Goal: Task Accomplishment & Management: Manage account settings

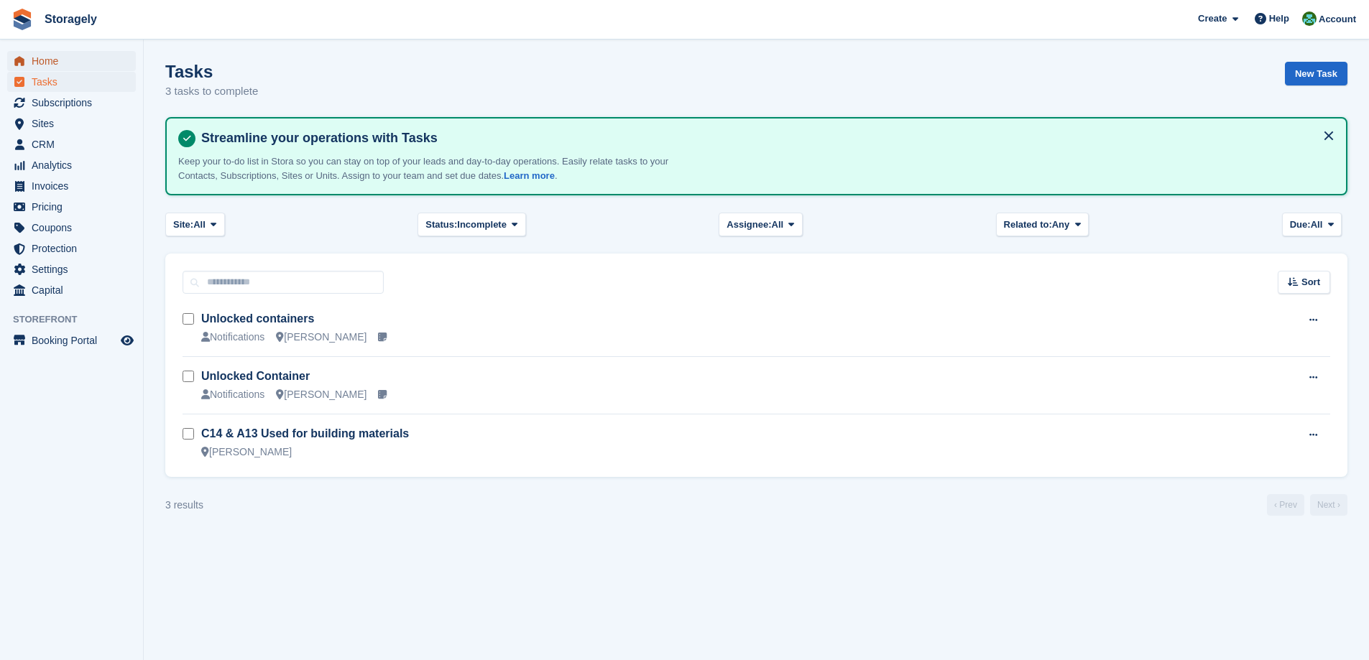
click at [93, 60] on span "Home" at bounding box center [75, 61] width 86 height 20
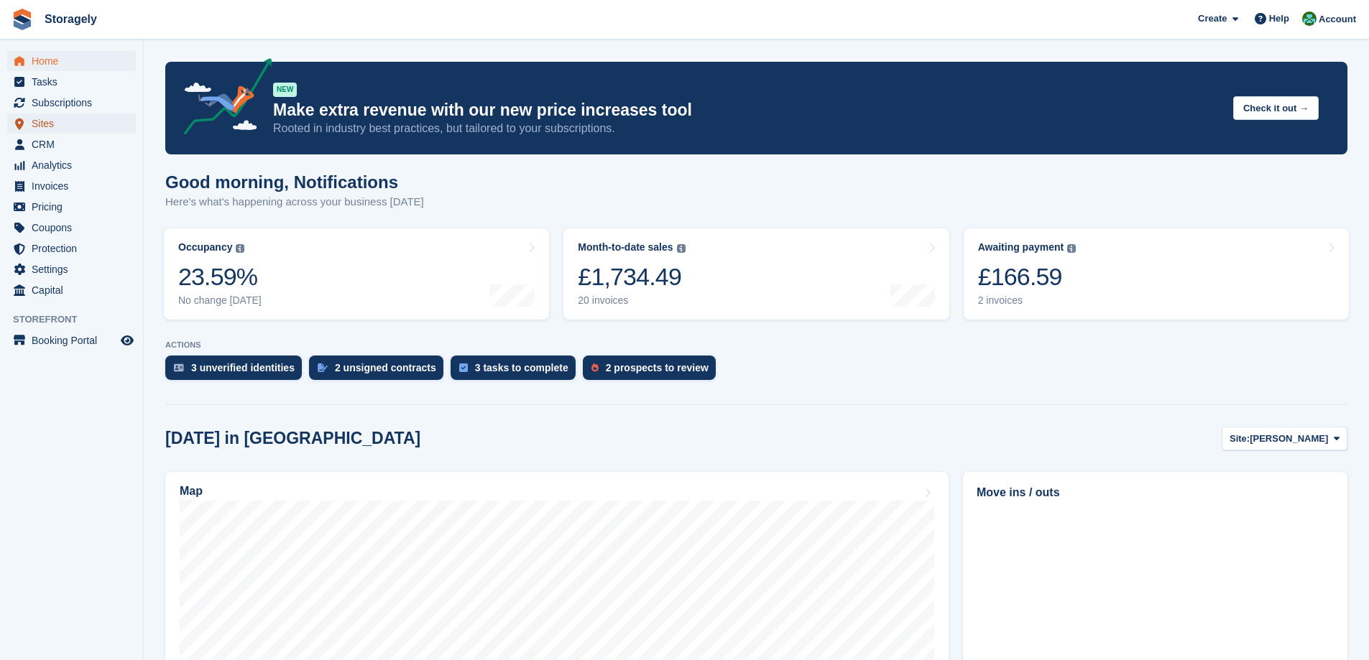
click at [58, 125] on span "Sites" at bounding box center [75, 124] width 86 height 20
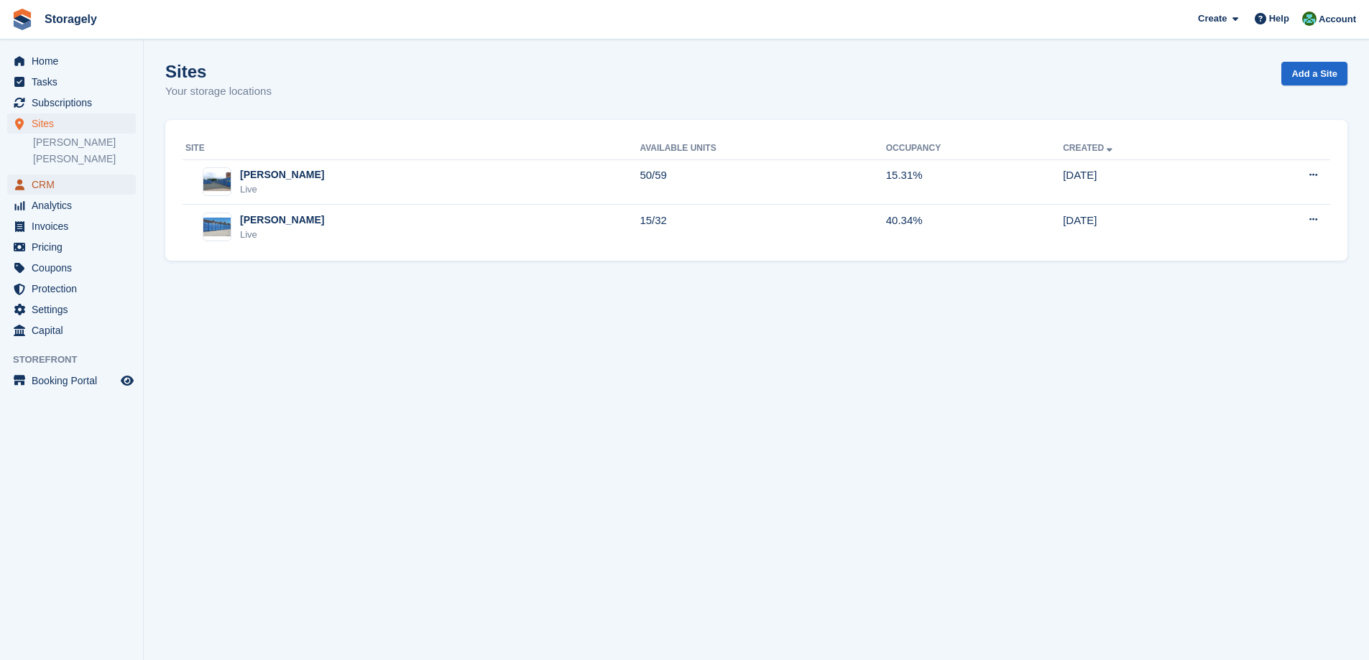
click at [35, 183] on span "CRM" at bounding box center [75, 185] width 86 height 20
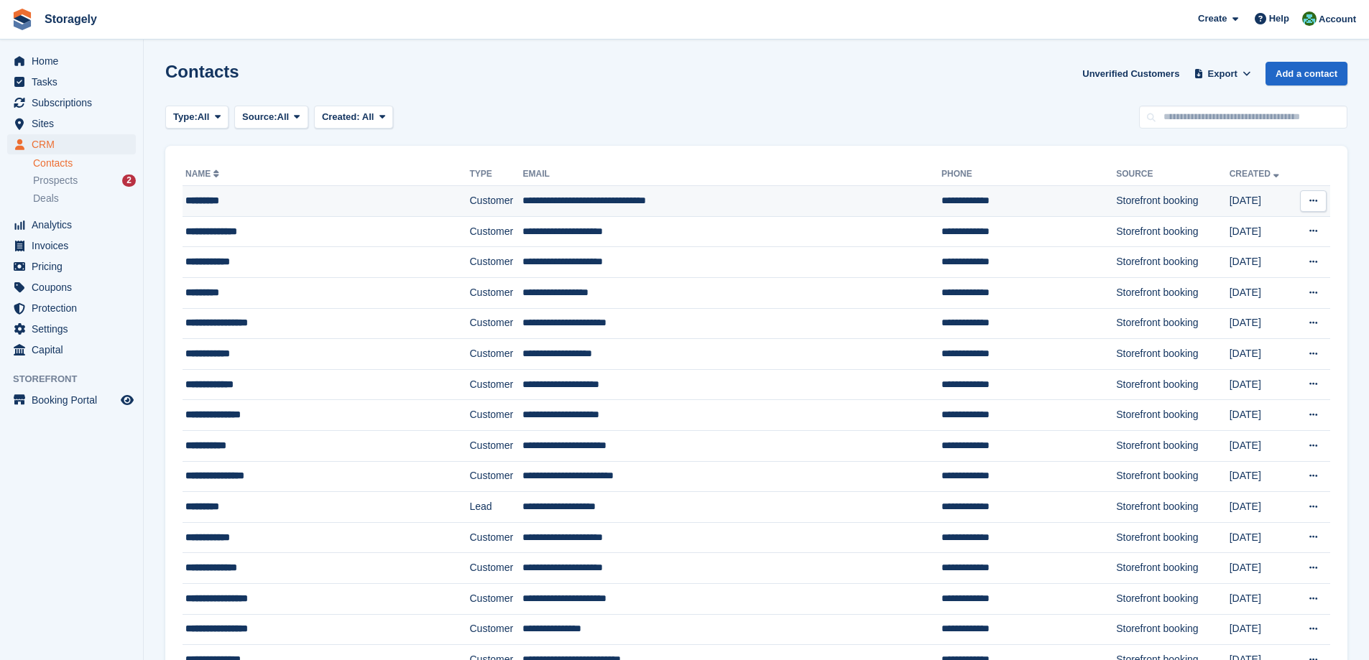
click at [237, 204] on div "*********" at bounding box center [301, 200] width 233 height 15
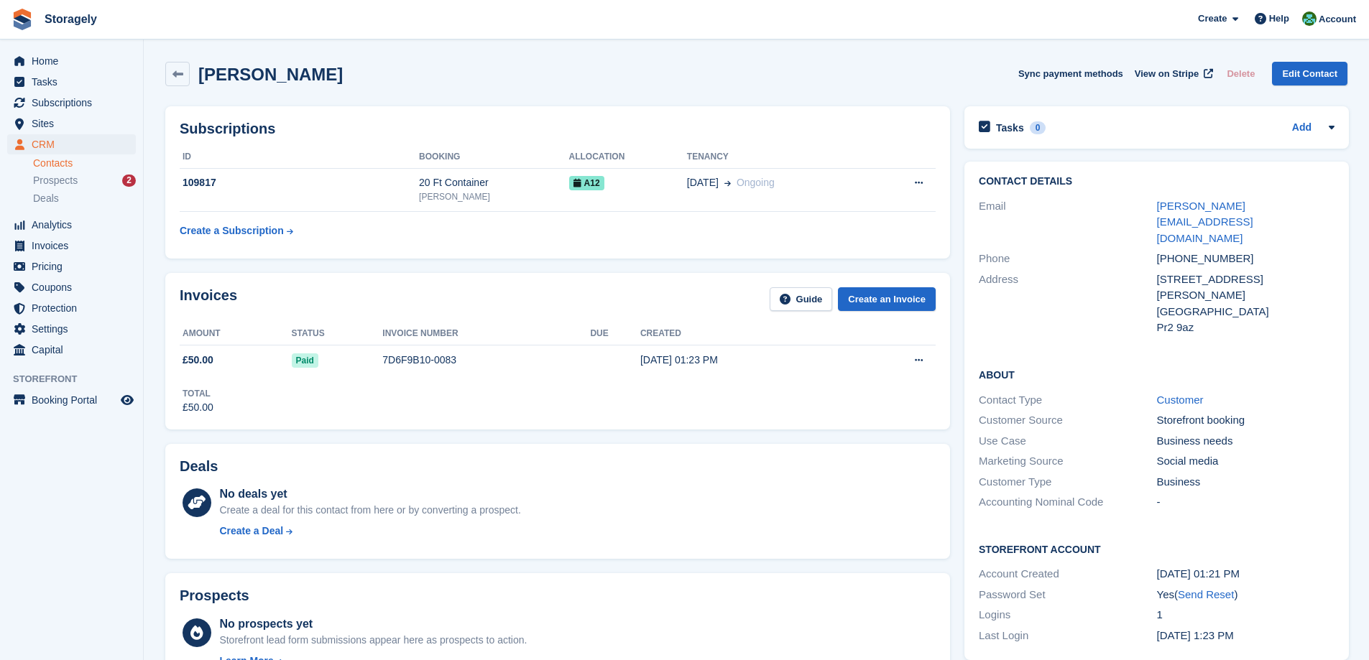
scroll to position [431, 0]
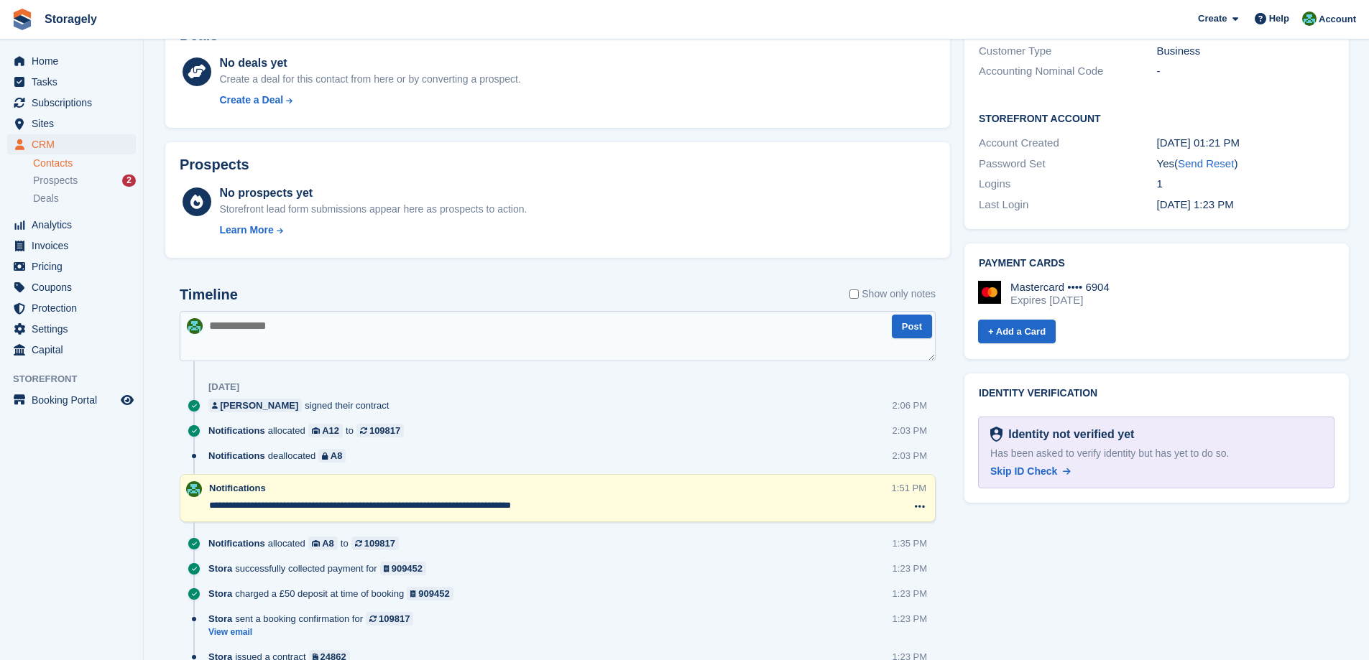
click at [1083, 426] on div "Identity not verified yet" at bounding box center [1067, 434] width 131 height 17
click at [1013, 426] on div "Identity not verified yet" at bounding box center [1067, 434] width 131 height 17
drag, startPoint x: 1013, startPoint y: 417, endPoint x: 1170, endPoint y: 430, distance: 157.9
click at [1170, 430] on div "Identity not verified yet Has been asked to verify identity but has yet to do s…" at bounding box center [1156, 453] width 356 height 72
click at [1139, 417] on div "Identity not verified yet Has been asked to verify identity but has yet to do s…" at bounding box center [1156, 453] width 356 height 72
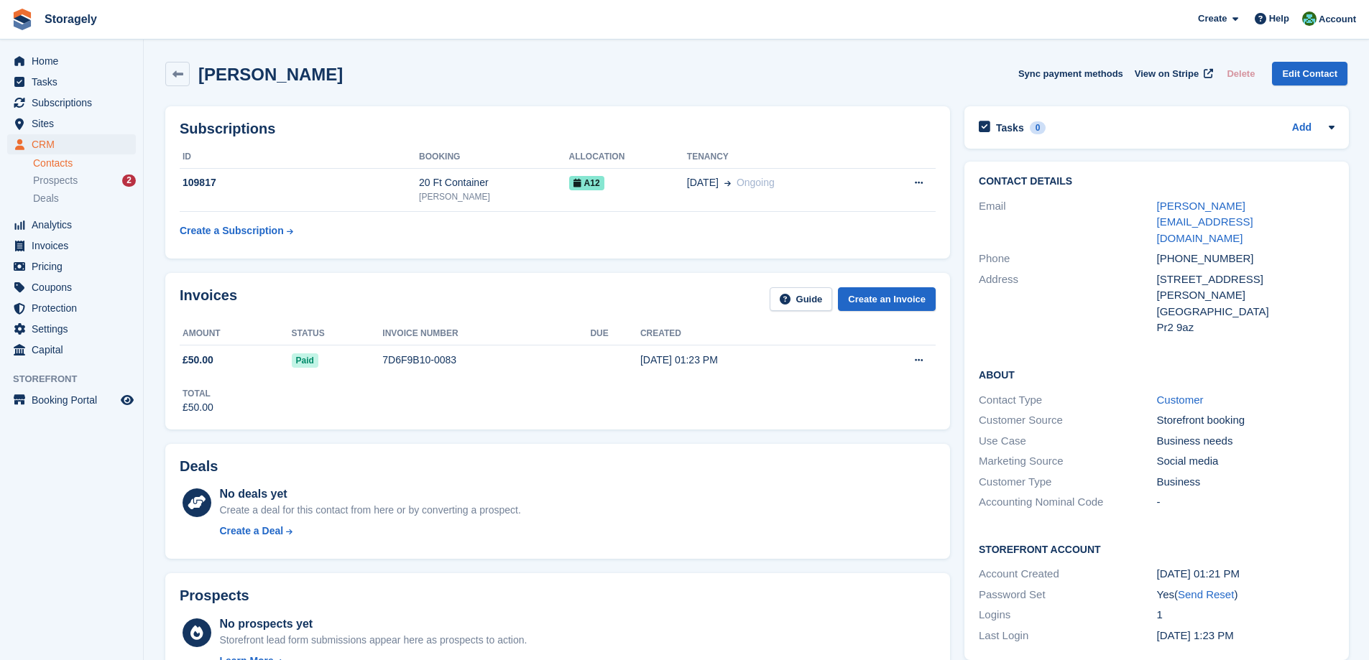
scroll to position [548, 0]
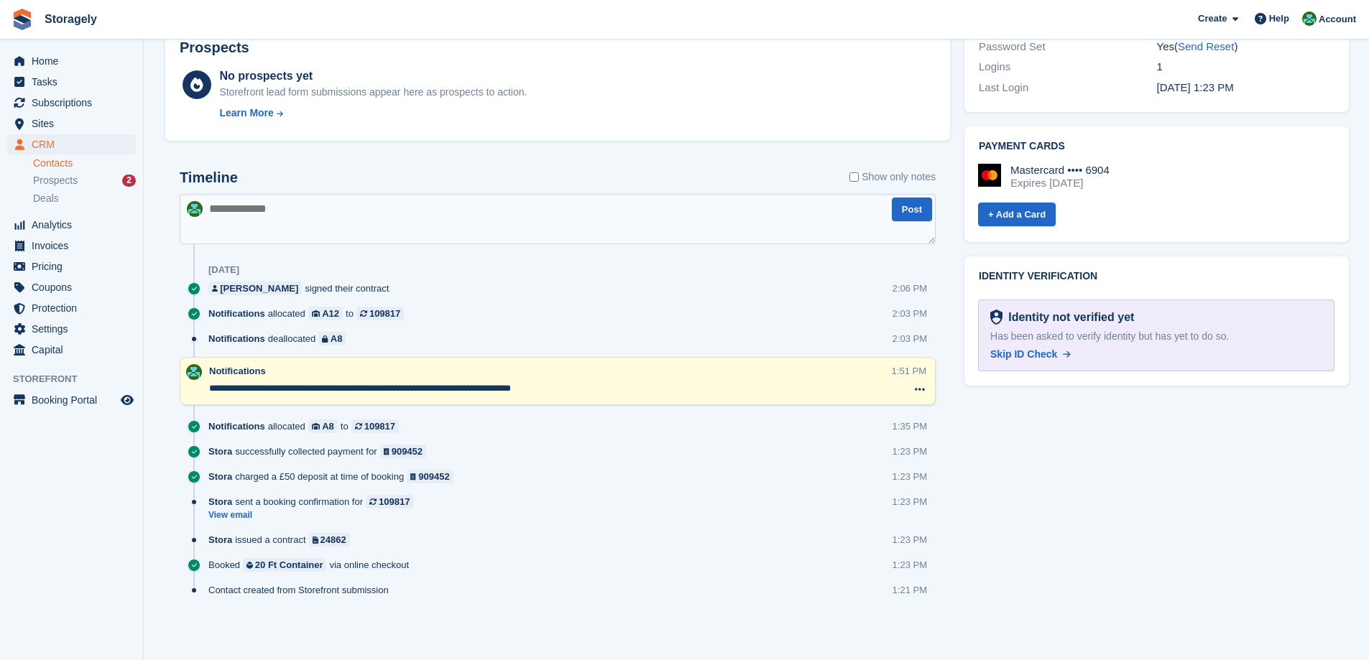
click at [643, 267] on div "23 Sep" at bounding box center [571, 270] width 727 height 23
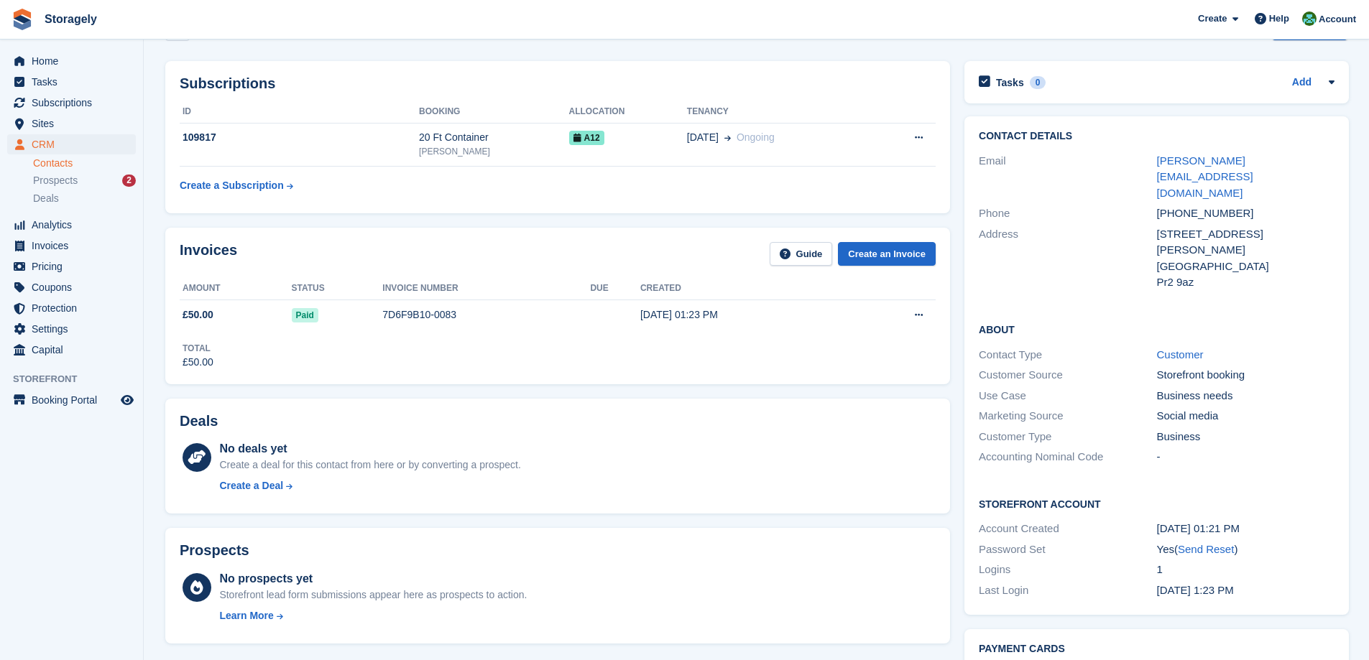
scroll to position [0, 0]
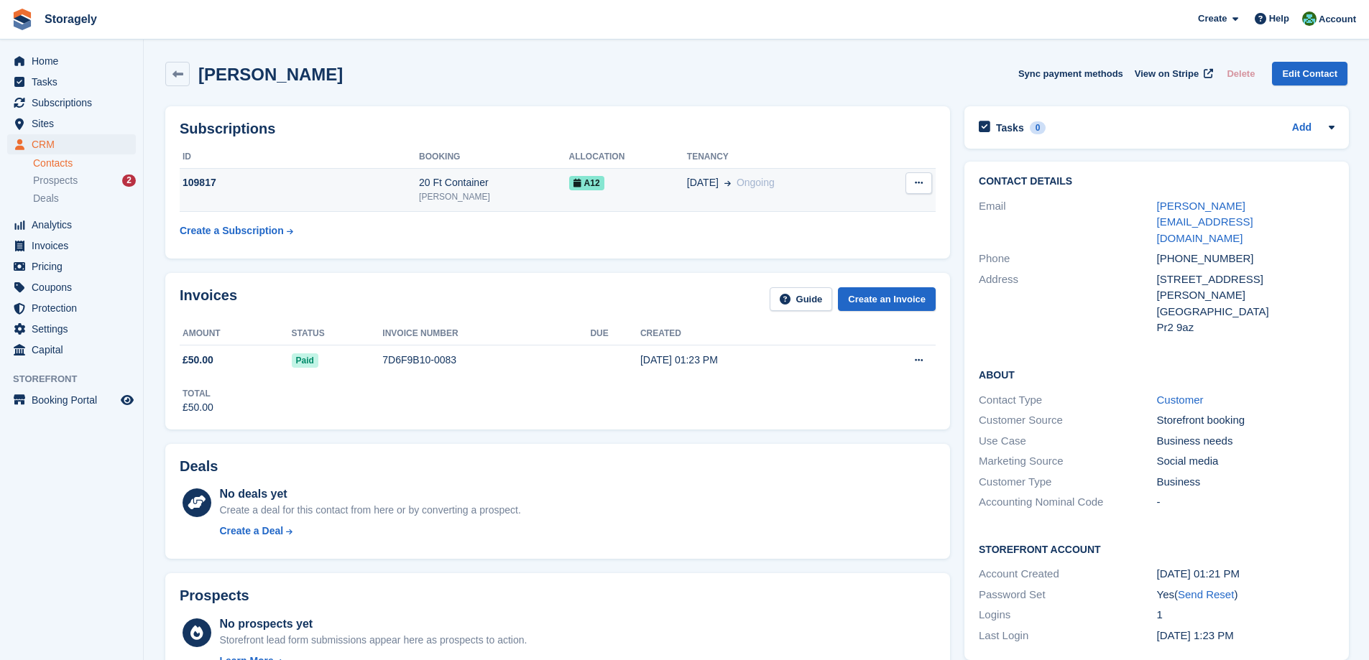
click at [519, 189] on div "20 Ft Container" at bounding box center [493, 182] width 149 height 15
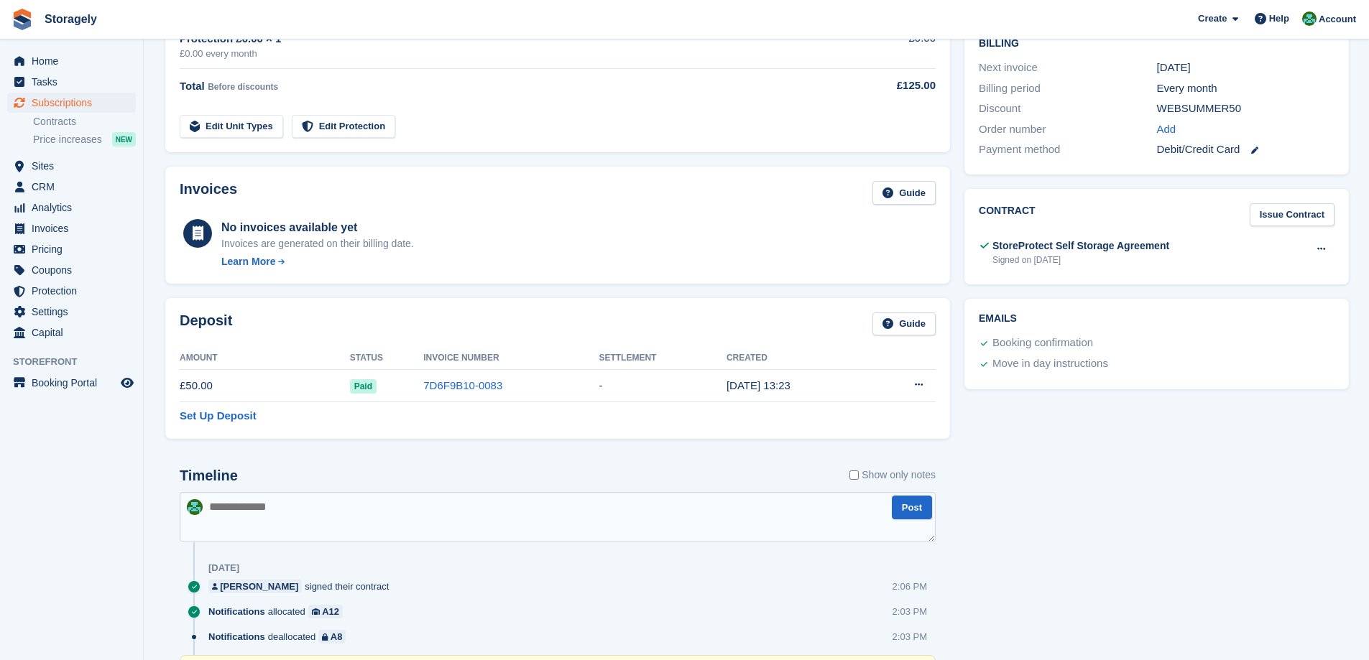
scroll to position [431, 0]
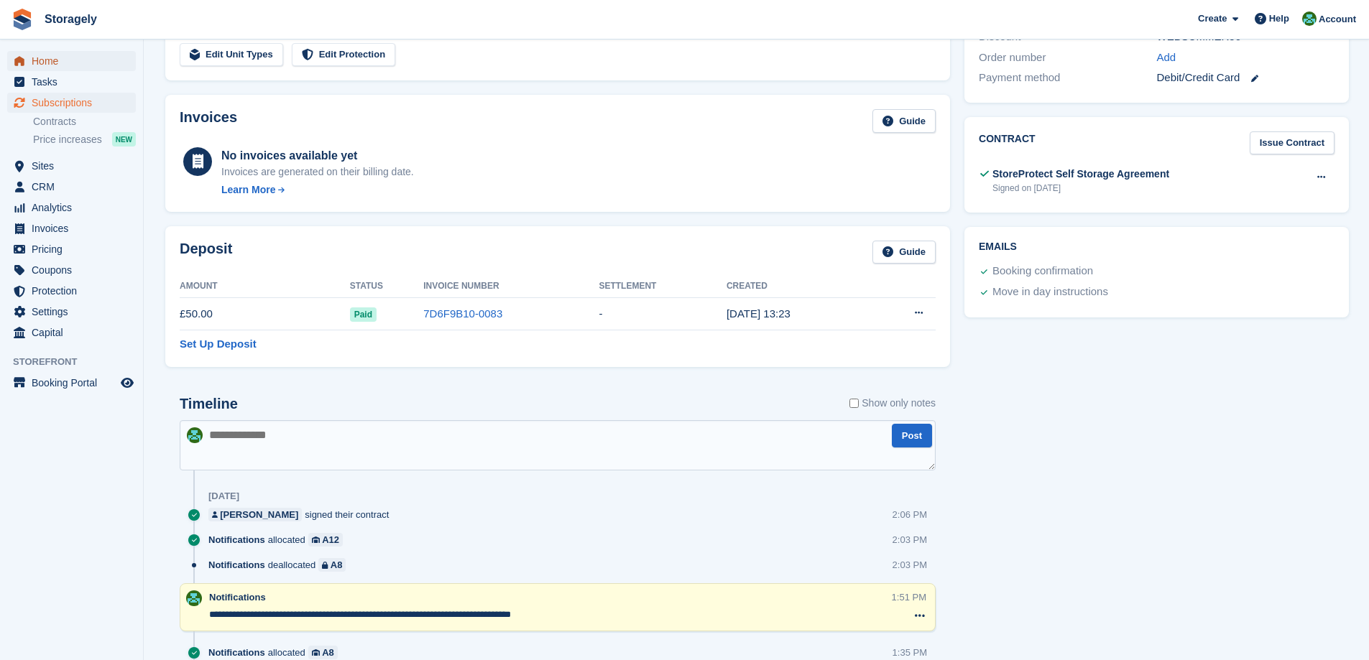
click at [88, 60] on span "Home" at bounding box center [75, 61] width 86 height 20
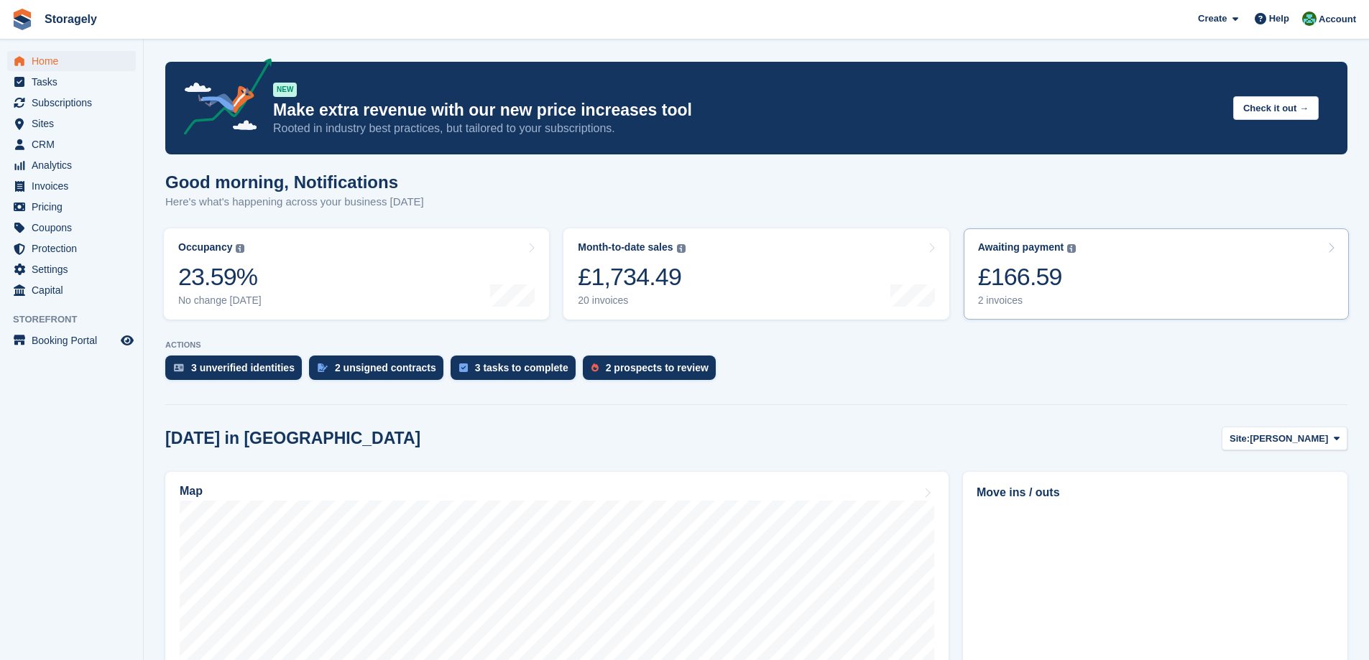
click at [1042, 289] on div "£166.59" at bounding box center [1027, 276] width 98 height 29
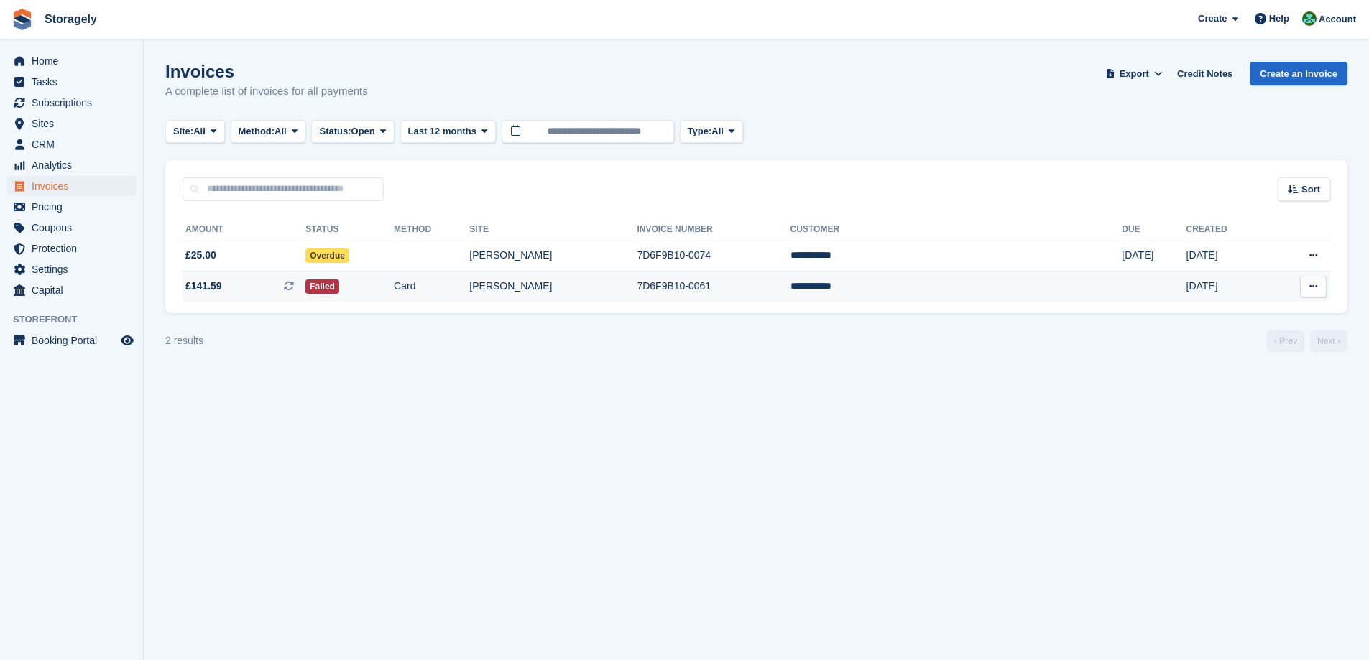
click at [394, 294] on td "Failed" at bounding box center [349, 287] width 88 height 30
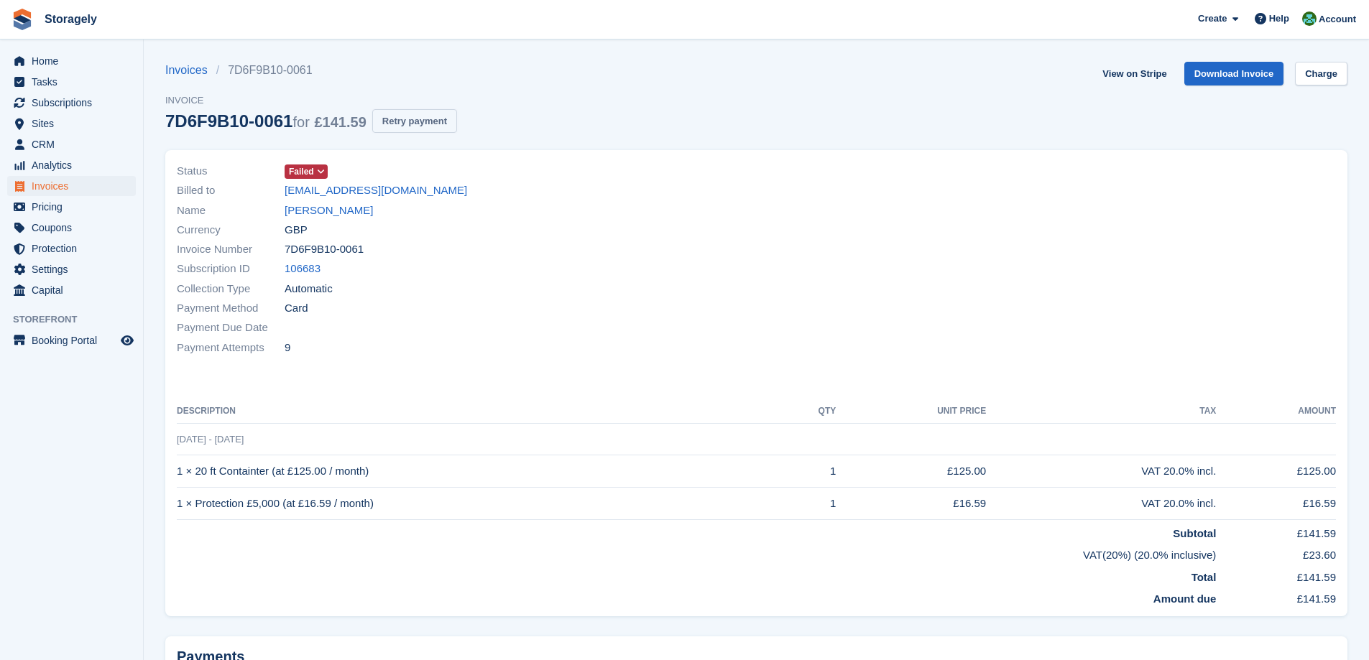
click at [425, 125] on button "Retry payment" at bounding box center [414, 121] width 85 height 24
click at [66, 59] on span "Home" at bounding box center [75, 61] width 86 height 20
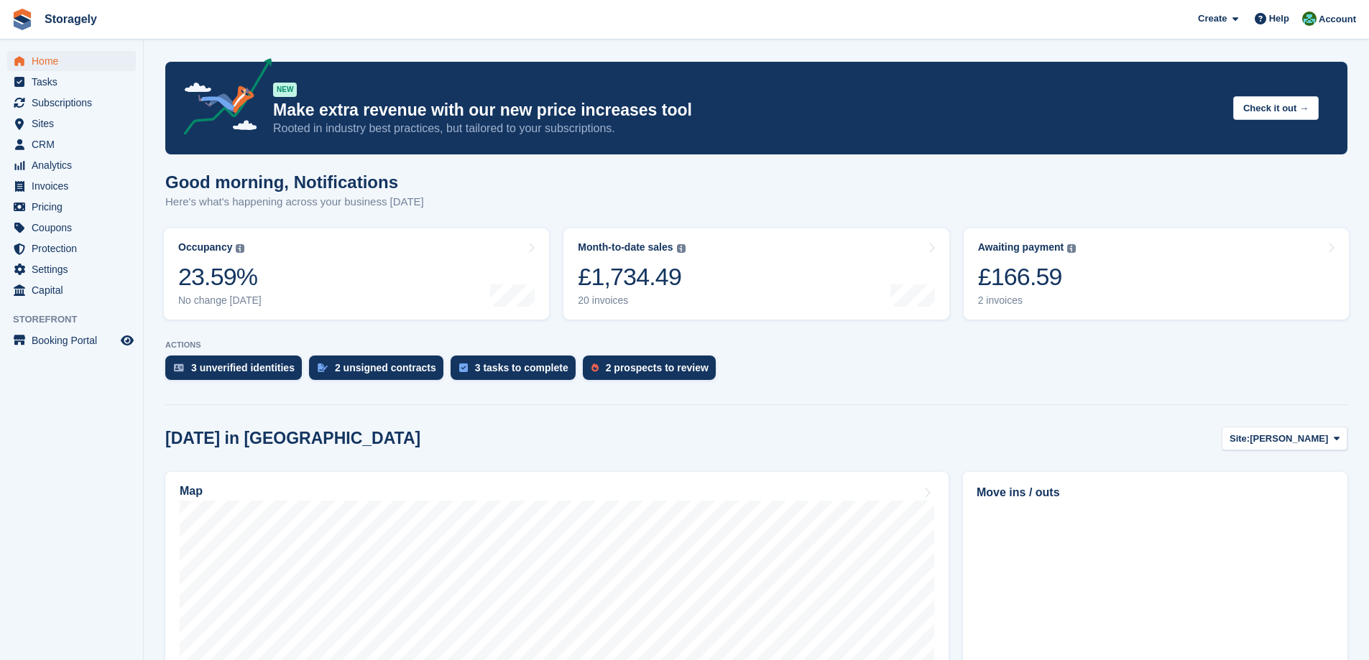
click at [951, 274] on turbo-frame "Month-to-date sales The sum of all finalised invoices generated this month to d…" at bounding box center [755, 274] width 399 height 106
